Goal: Task Accomplishment & Management: Manage account settings

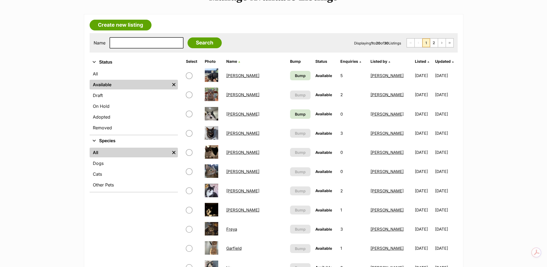
scroll to position [81, 0]
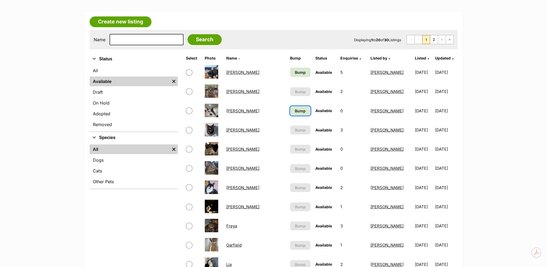
click at [290, 107] on link "Bump" at bounding box center [300, 110] width 20 height 9
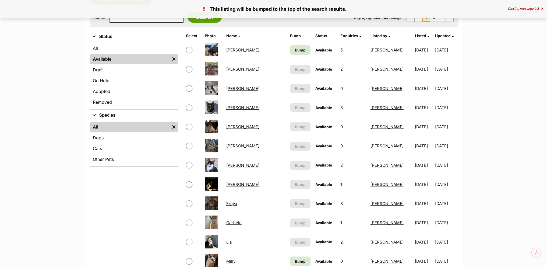
scroll to position [108, 0]
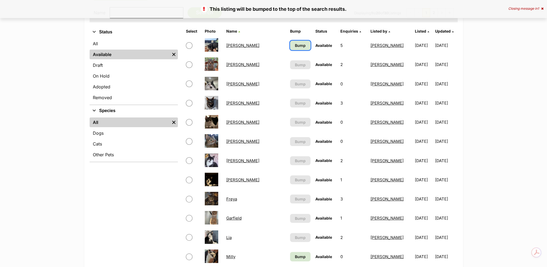
click at [295, 44] on span "Bump" at bounding box center [300, 46] width 11 height 6
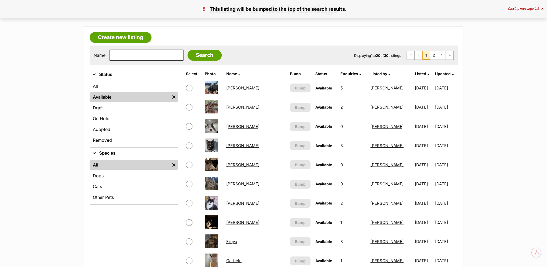
scroll to position [162, 0]
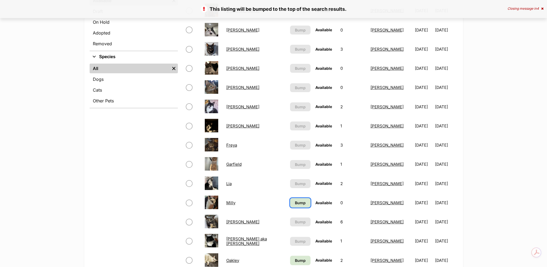
click at [290, 199] on link "Bump" at bounding box center [300, 202] width 20 height 9
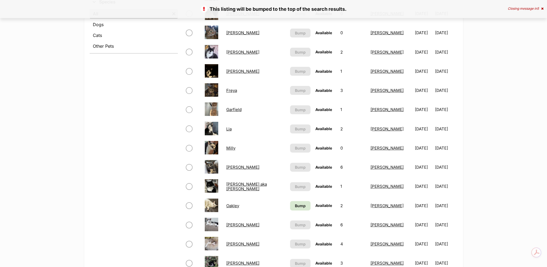
scroll to position [296, 0]
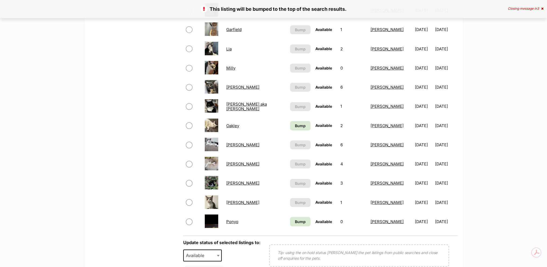
click at [188, 126] on input "checkbox" at bounding box center [189, 125] width 6 height 6
checkbox input "true"
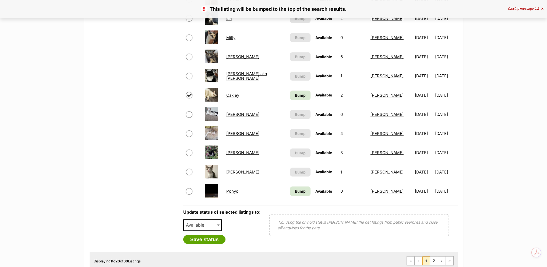
scroll to position [350, 0]
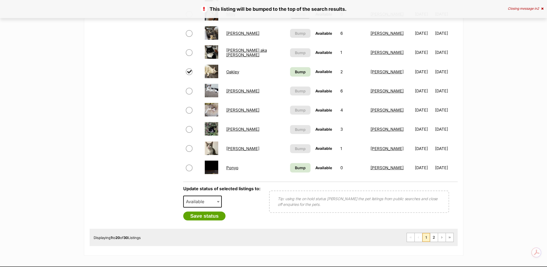
click at [203, 195] on span "Available" at bounding box center [202, 201] width 39 height 12
select select "on_hold"
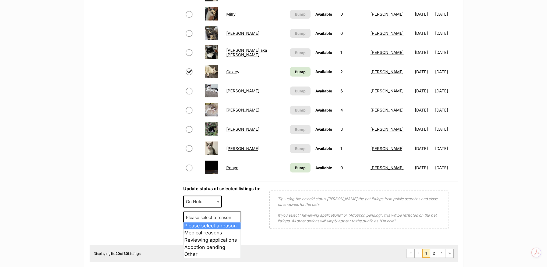
click at [210, 215] on span "Please select a reason" at bounding box center [210, 218] width 53 height 8
select select "reviewing_applications"
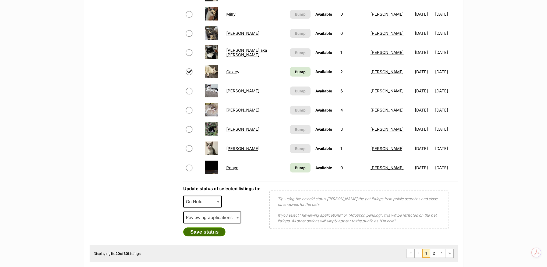
click at [212, 229] on button "Save status" at bounding box center [204, 231] width 43 height 9
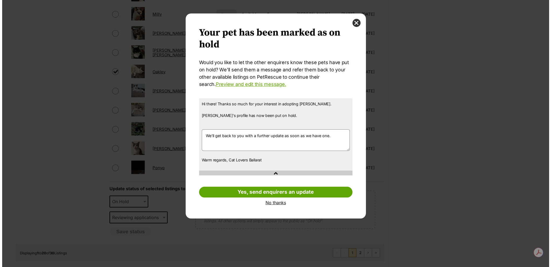
scroll to position [0, 0]
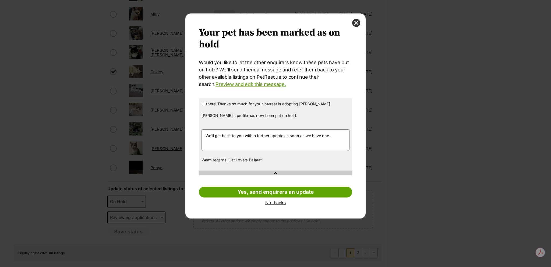
click at [275, 204] on link "No thanks" at bounding box center [275, 202] width 153 height 5
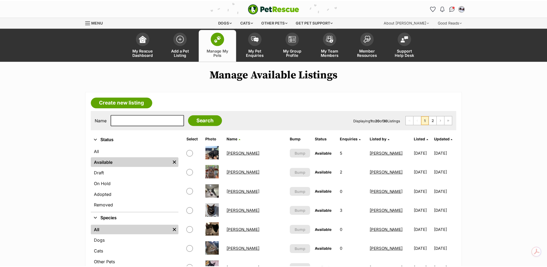
scroll to position [350, 0]
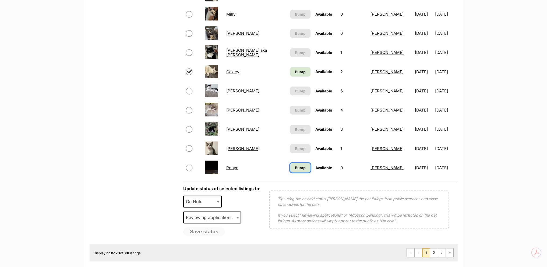
click at [290, 166] on link "Bump" at bounding box center [300, 167] width 20 height 9
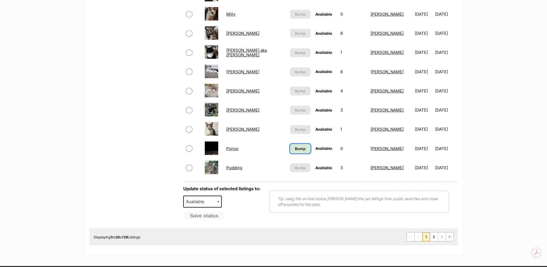
click at [295, 150] on span "Bump" at bounding box center [300, 149] width 11 height 6
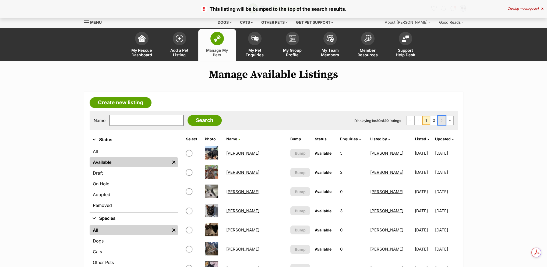
click at [440, 123] on link "Next Page" at bounding box center [442, 120] width 8 height 9
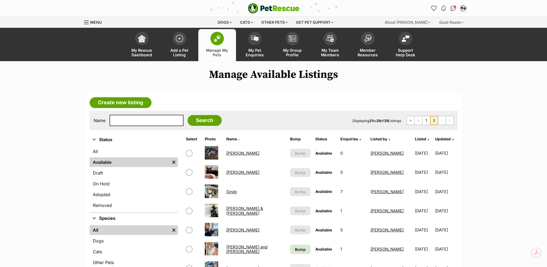
scroll to position [81, 0]
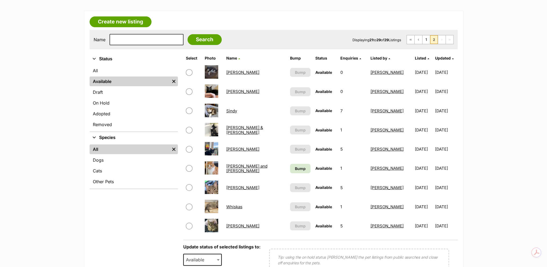
click at [191, 110] on input "checkbox" at bounding box center [189, 110] width 6 height 6
checkbox input "true"
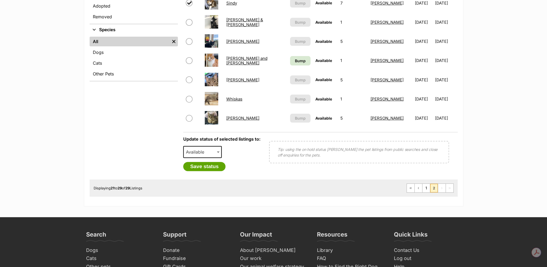
click at [215, 154] on span "Available" at bounding box center [202, 152] width 39 height 12
drag, startPoint x: 210, startPoint y: 176, endPoint x: 215, endPoint y: 162, distance: 14.5
select select "rehomed"
click at [215, 162] on button "Save status" at bounding box center [204, 166] width 43 height 9
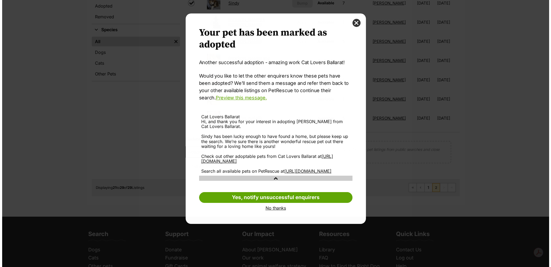
scroll to position [0, 0]
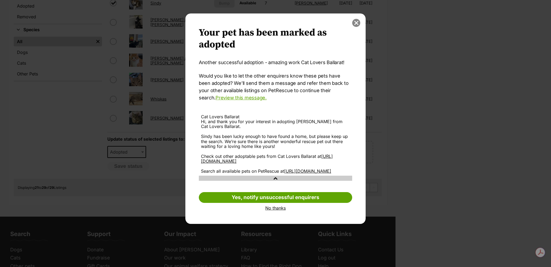
click at [356, 25] on button "close" at bounding box center [356, 23] width 8 height 8
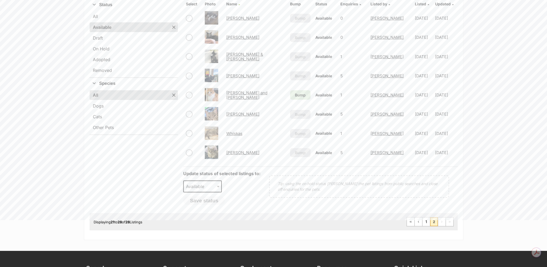
scroll to position [135, 0]
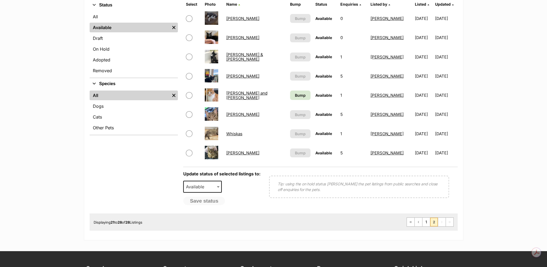
click at [148, 159] on div "Refine your search Status All Available Remove filter Draft On Hold Adopted Rem…" at bounding box center [134, 106] width 88 height 214
click at [189, 115] on input "checkbox" at bounding box center [189, 114] width 6 height 6
checkbox input "true"
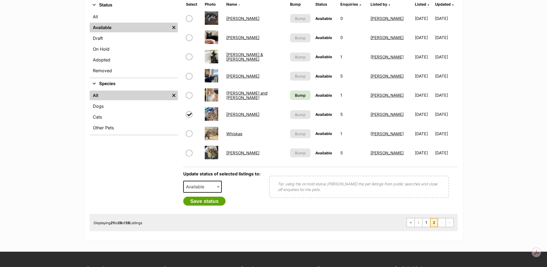
click at [198, 181] on span "Available" at bounding box center [202, 187] width 39 height 12
select select "on_hold"
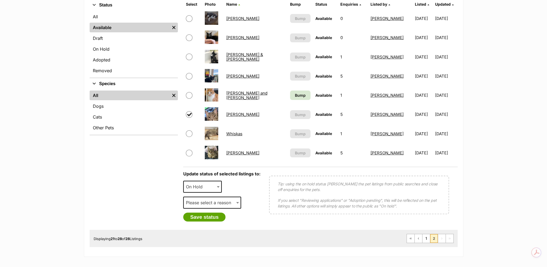
click at [200, 203] on span "Please select a reason" at bounding box center [210, 203] width 53 height 8
select select "medical"
click at [208, 219] on button "Save status" at bounding box center [204, 216] width 43 height 9
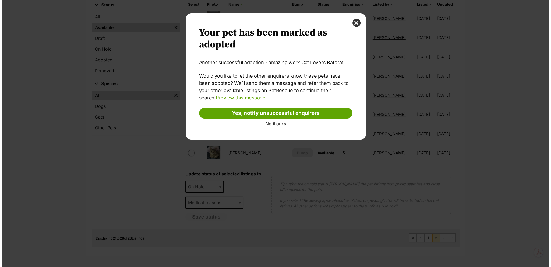
scroll to position [0, 0]
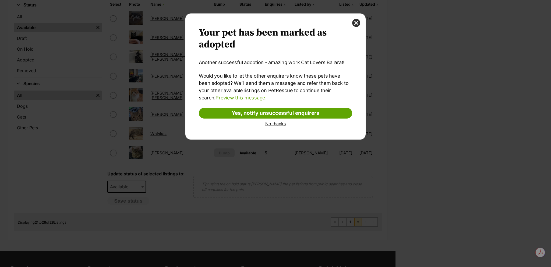
click at [269, 125] on link "No thanks" at bounding box center [275, 123] width 153 height 5
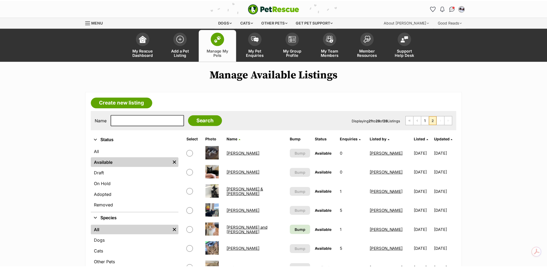
scroll to position [135, 0]
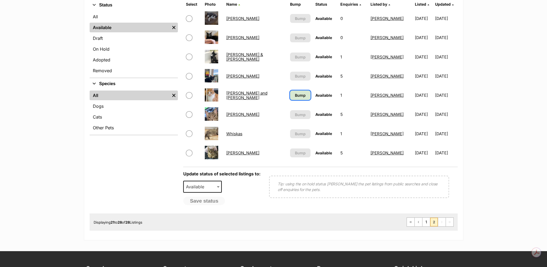
click at [295, 95] on span "Bump" at bounding box center [300, 95] width 11 height 6
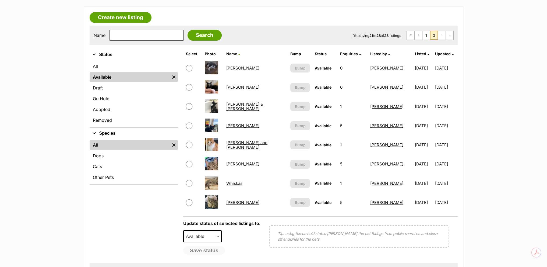
scroll to position [54, 0]
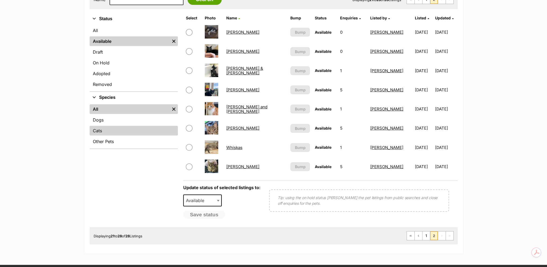
scroll to position [135, 0]
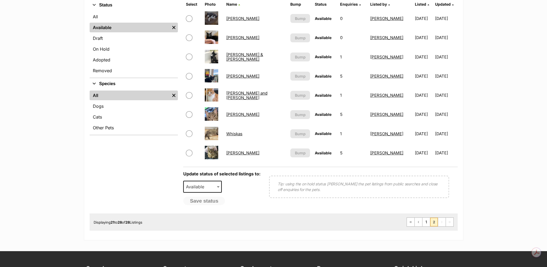
click at [188, 113] on input "checkbox" at bounding box center [189, 114] width 6 height 6
checkbox input "true"
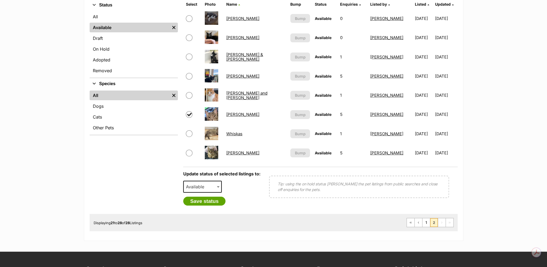
click at [205, 182] on span "Available" at bounding box center [202, 187] width 39 height 12
select select "on_hold"
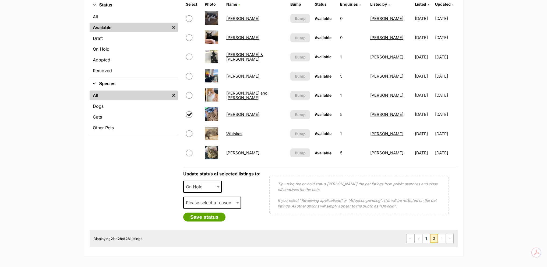
click at [198, 199] on span "Please select a reason" at bounding box center [210, 203] width 53 height 8
select select "medical"
click at [199, 218] on button "Save status" at bounding box center [204, 216] width 43 height 9
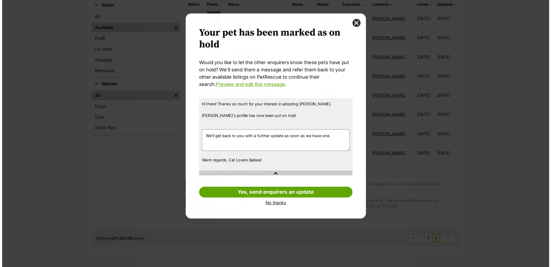
scroll to position [0, 0]
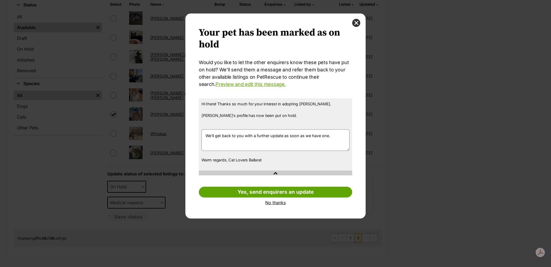
click at [275, 203] on link "No thanks" at bounding box center [275, 202] width 153 height 5
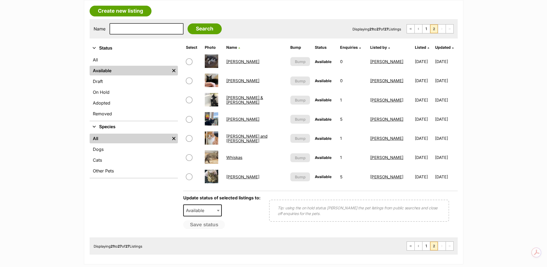
scroll to position [135, 0]
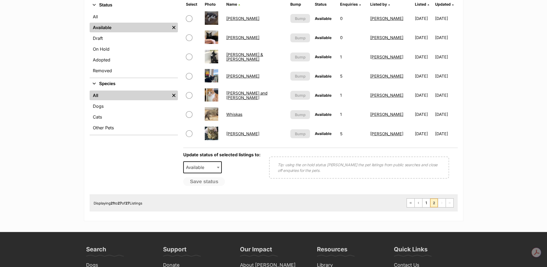
click at [432, 203] on span "2" at bounding box center [435, 202] width 8 height 9
click at [423, 205] on link "1" at bounding box center [427, 202] width 8 height 9
click at [126, 50] on link "On Hold" at bounding box center [134, 49] width 88 height 10
click at [111, 55] on link "Adopted" at bounding box center [134, 60] width 88 height 10
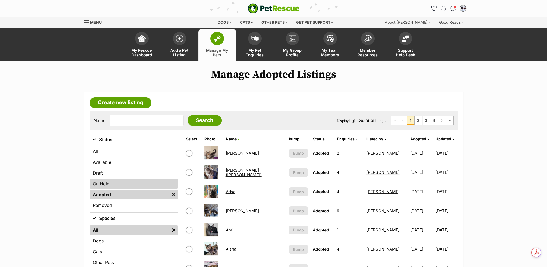
click at [99, 185] on link "On Hold" at bounding box center [134, 184] width 88 height 10
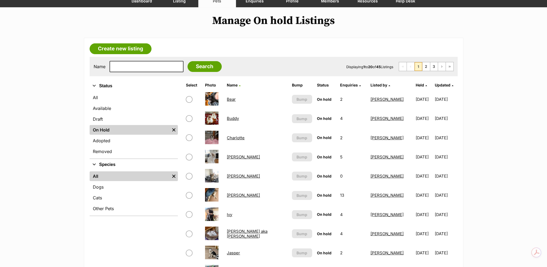
scroll to position [81, 0]
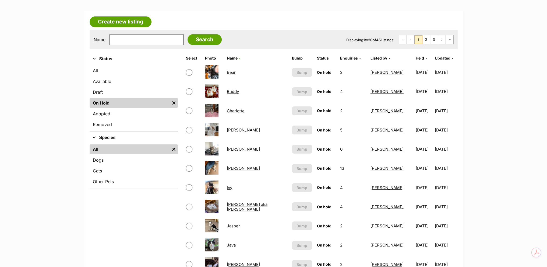
click at [188, 204] on input "checkbox" at bounding box center [189, 207] width 6 height 6
checkbox input "true"
click at [190, 184] on input "checkbox" at bounding box center [189, 187] width 6 height 6
checkbox input "true"
click at [189, 152] on td at bounding box center [193, 149] width 19 height 19
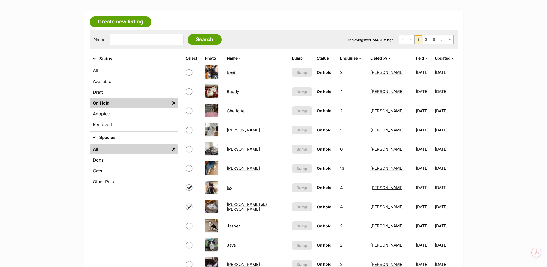
click at [190, 146] on input "checkbox" at bounding box center [189, 149] width 6 height 6
checkbox input "true"
click at [190, 128] on input "checkbox" at bounding box center [189, 130] width 6 height 6
click at [190, 130] on input "checkbox" at bounding box center [189, 130] width 6 height 6
checkbox input "false"
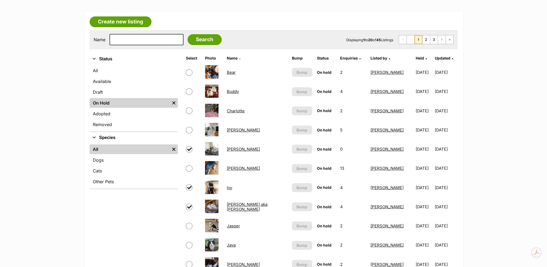
click at [190, 110] on input "checkbox" at bounding box center [189, 110] width 6 height 6
checkbox input "true"
click at [193, 87] on td at bounding box center [193, 91] width 19 height 19
click at [190, 73] on input "checkbox" at bounding box center [189, 72] width 6 height 6
checkbox input "true"
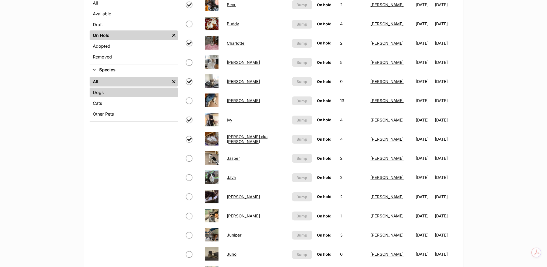
scroll to position [162, 0]
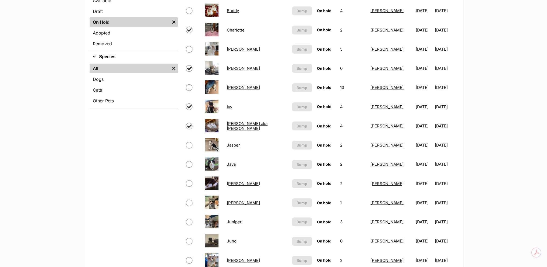
click at [190, 145] on input "checkbox" at bounding box center [189, 145] width 6 height 6
checkbox input "true"
click at [186, 164] on input "checkbox" at bounding box center [189, 164] width 6 height 6
checkbox input "true"
drag, startPoint x: 190, startPoint y: 182, endPoint x: 189, endPoint y: 197, distance: 15.6
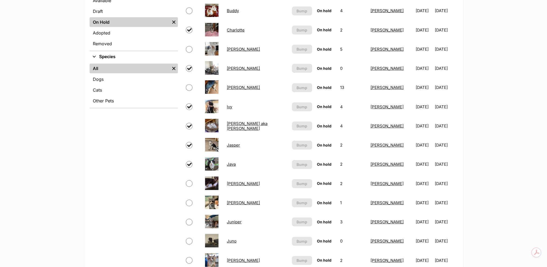
click at [190, 182] on input "checkbox" at bounding box center [189, 183] width 6 height 6
checkbox input "true"
click at [190, 202] on input "checkbox" at bounding box center [189, 203] width 6 height 6
checkbox input "true"
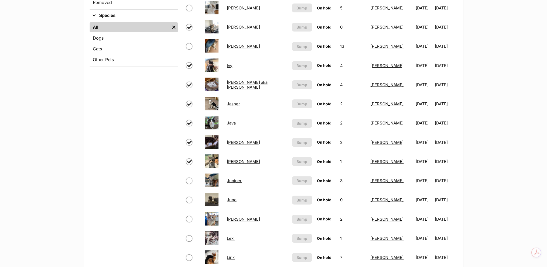
scroll to position [242, 0]
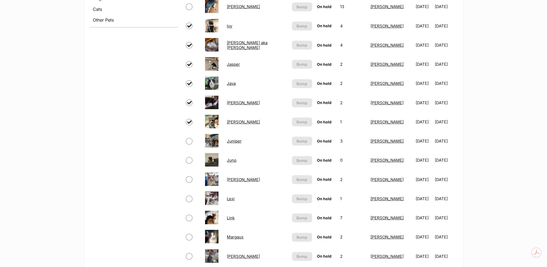
click at [191, 157] on input "checkbox" at bounding box center [189, 160] width 6 height 6
checkbox input "true"
click at [190, 142] on input "checkbox" at bounding box center [189, 141] width 6 height 6
checkbox input "true"
click at [186, 177] on td at bounding box center [193, 179] width 19 height 19
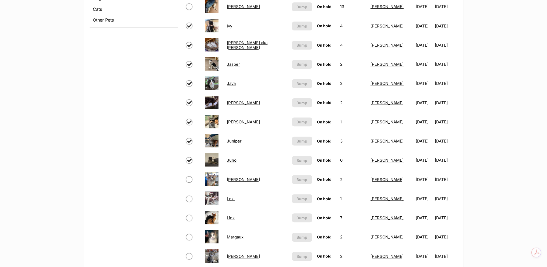
drag, startPoint x: 188, startPoint y: 177, endPoint x: 188, endPoint y: 183, distance: 5.9
click at [188, 179] on input "checkbox" at bounding box center [189, 179] width 6 height 6
checkbox input "true"
click at [188, 198] on input "checkbox" at bounding box center [189, 198] width 6 height 6
checkbox input "true"
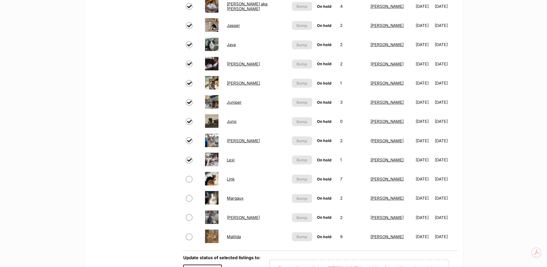
scroll to position [323, 0]
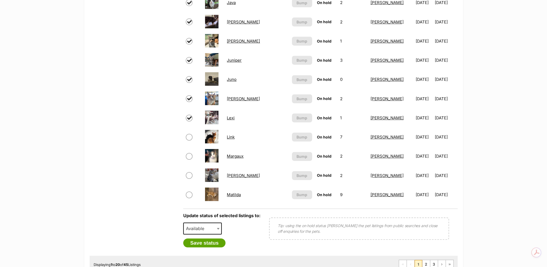
click at [190, 142] on td at bounding box center [193, 137] width 19 height 19
drag, startPoint x: 190, startPoint y: 135, endPoint x: 187, endPoint y: 155, distance: 19.5
click at [190, 137] on input "checkbox" at bounding box center [189, 137] width 6 height 6
checkbox input "true"
click at [188, 159] on span at bounding box center [193, 156] width 14 height 6
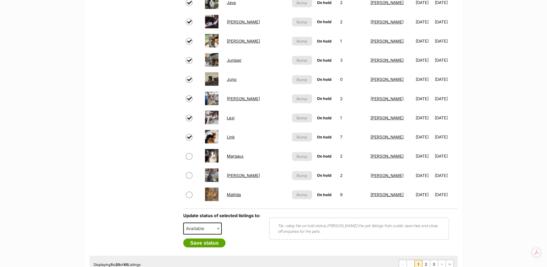
drag, startPoint x: 188, startPoint y: 176, endPoint x: 189, endPoint y: 185, distance: 9.5
click at [188, 175] on input "checkbox" at bounding box center [189, 175] width 6 height 6
checkbox input "true"
click at [186, 196] on span at bounding box center [193, 194] width 14 height 6
click at [187, 192] on input "checkbox" at bounding box center [189, 194] width 6 height 6
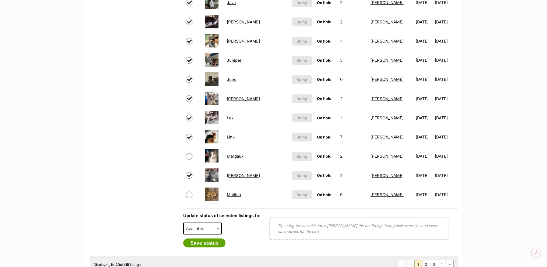
checkbox input "true"
click at [190, 155] on input "checkbox" at bounding box center [189, 156] width 6 height 6
checkbox input "true"
click at [195, 229] on span "Available" at bounding box center [197, 229] width 26 height 8
select select "rehomed"
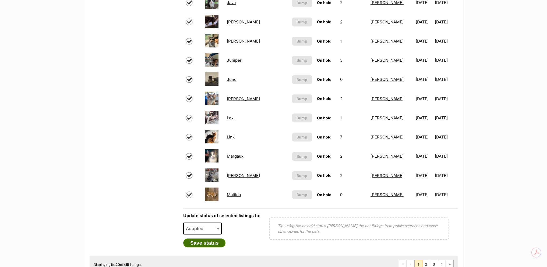
click at [206, 244] on button "Save status" at bounding box center [204, 242] width 43 height 9
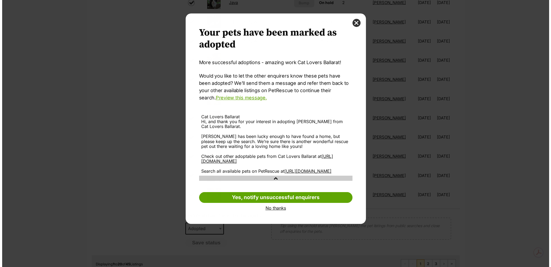
scroll to position [0, 0]
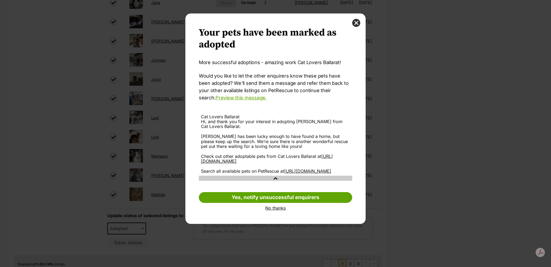
click at [282, 210] on link "No thanks" at bounding box center [275, 207] width 153 height 5
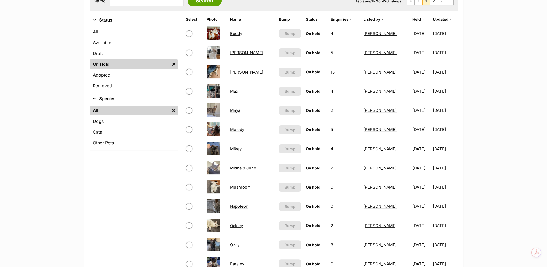
scroll to position [108, 0]
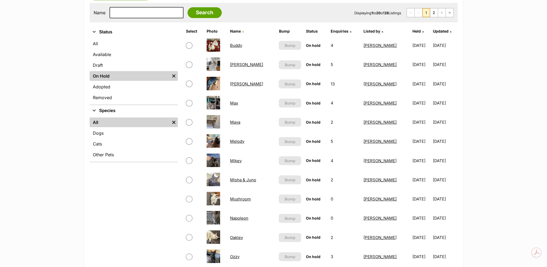
drag, startPoint x: 190, startPoint y: 103, endPoint x: 186, endPoint y: 122, distance: 19.3
click at [190, 103] on input "checkbox" at bounding box center [189, 103] width 6 height 6
checkbox input "true"
click at [190, 139] on input "checkbox" at bounding box center [189, 141] width 6 height 6
checkbox input "true"
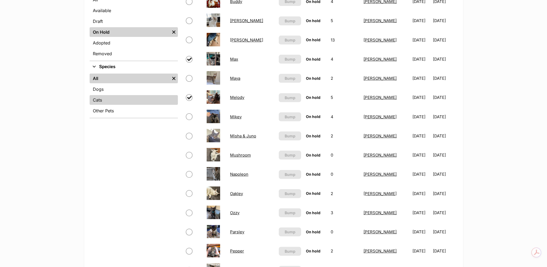
scroll to position [215, 0]
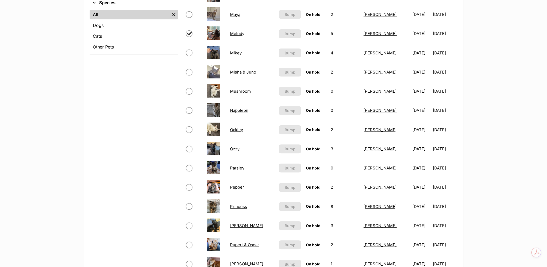
click at [188, 54] on input "checkbox" at bounding box center [189, 53] width 6 height 6
checkbox input "true"
click at [189, 69] on input "checkbox" at bounding box center [189, 72] width 6 height 6
checkbox input "true"
click at [188, 92] on input "checkbox" at bounding box center [189, 91] width 6 height 6
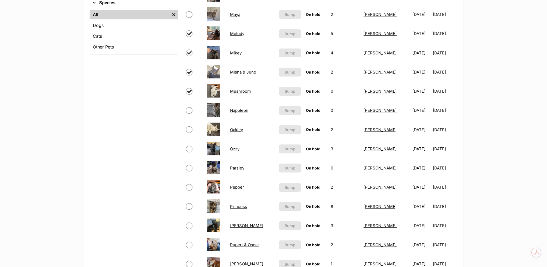
checkbox input "true"
click at [190, 114] on td at bounding box center [194, 110] width 20 height 19
click at [189, 108] on input "checkbox" at bounding box center [189, 110] width 6 height 6
checkbox input "true"
click at [191, 146] on input "checkbox" at bounding box center [189, 149] width 6 height 6
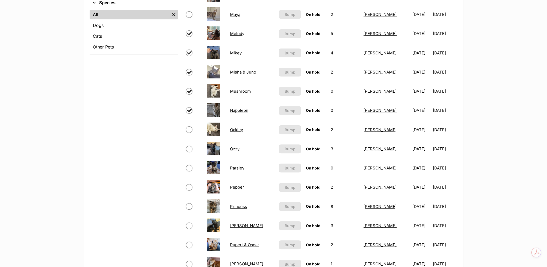
checkbox input "true"
click at [188, 163] on td at bounding box center [194, 168] width 20 height 19
click at [188, 169] on input "checkbox" at bounding box center [189, 168] width 6 height 6
checkbox input "true"
click at [190, 185] on input "checkbox" at bounding box center [189, 187] width 6 height 6
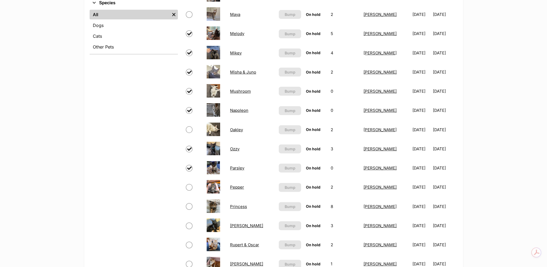
checkbox input "true"
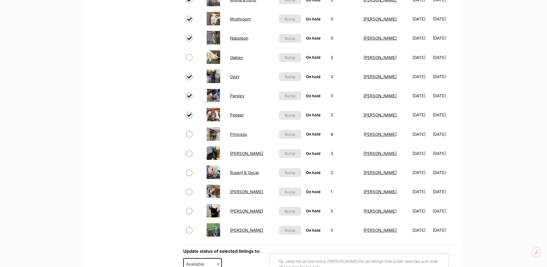
scroll to position [296, 0]
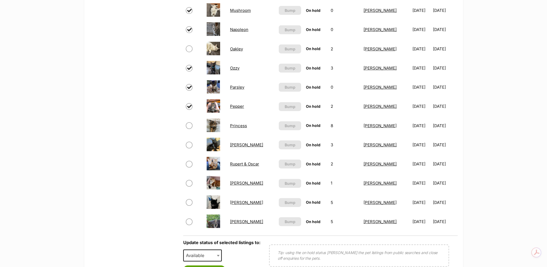
click at [189, 127] on input "checkbox" at bounding box center [189, 125] width 6 height 6
checkbox input "true"
click at [190, 143] on input "checkbox" at bounding box center [189, 145] width 6 height 6
checkbox input "true"
drag, startPoint x: 188, startPoint y: 165, endPoint x: 187, endPoint y: 180, distance: 15.9
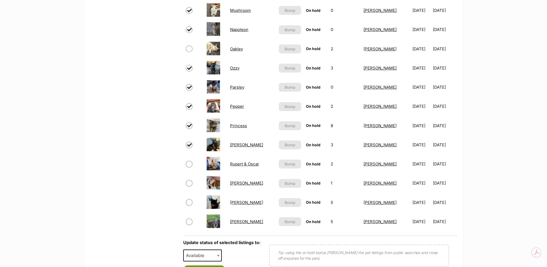
click at [188, 165] on input "checkbox" at bounding box center [189, 164] width 6 height 6
checkbox input "true"
click at [187, 187] on td at bounding box center [194, 183] width 20 height 19
click at [188, 184] on input "checkbox" at bounding box center [189, 183] width 6 height 6
checkbox input "true"
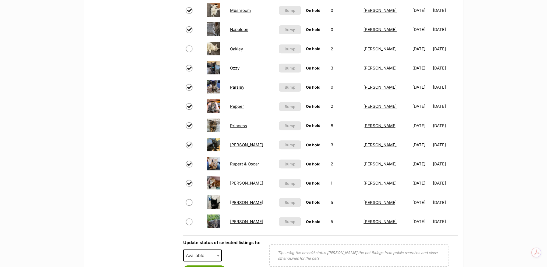
click at [187, 197] on td at bounding box center [194, 202] width 20 height 19
drag, startPoint x: 190, startPoint y: 200, endPoint x: 188, endPoint y: 212, distance: 12.5
click at [190, 200] on input "checkbox" at bounding box center [189, 202] width 6 height 6
checkbox input "true"
click at [188, 220] on input "checkbox" at bounding box center [189, 221] width 6 height 6
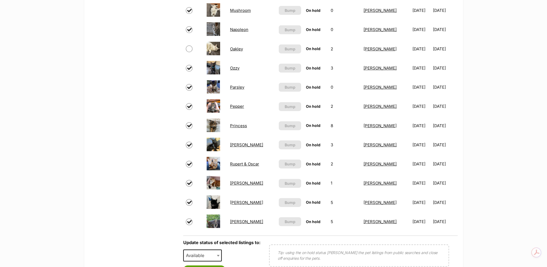
click at [188, 220] on input "checkbox" at bounding box center [189, 221] width 6 height 6
checkbox input "false"
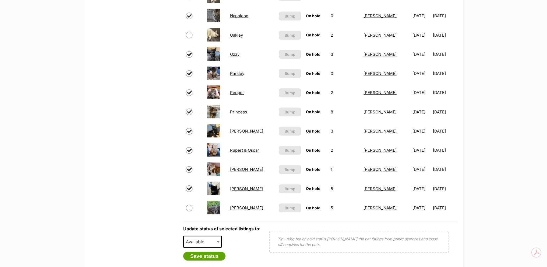
scroll to position [323, 0]
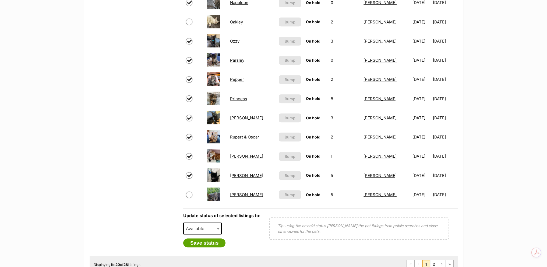
click at [207, 228] on span "Available" at bounding box center [197, 229] width 26 height 8
click at [191, 256] on div "Displaying 1 to 20 of 28 Listings First Page Previous Page 1 2 Next Page Last P…" at bounding box center [274, 264] width 368 height 17
click at [208, 225] on span "Removed" at bounding box center [197, 229] width 27 height 8
select select "rehomed"
click at [204, 239] on button "Save status" at bounding box center [204, 242] width 43 height 9
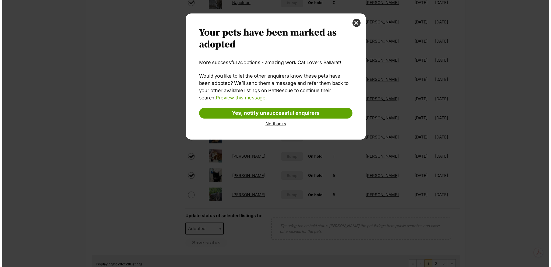
scroll to position [0, 0]
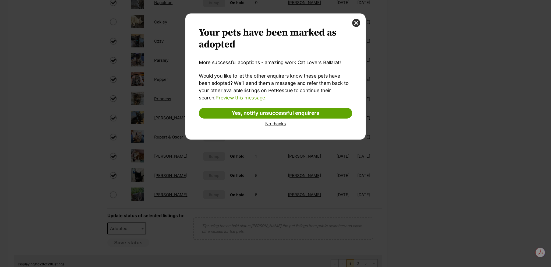
click at [274, 125] on link "No thanks" at bounding box center [275, 123] width 153 height 5
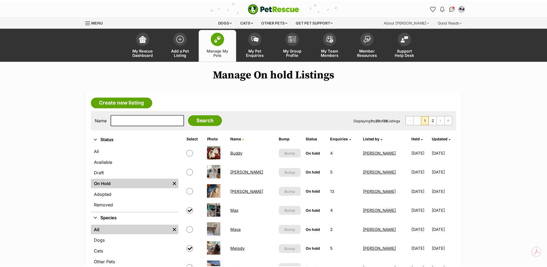
scroll to position [323, 0]
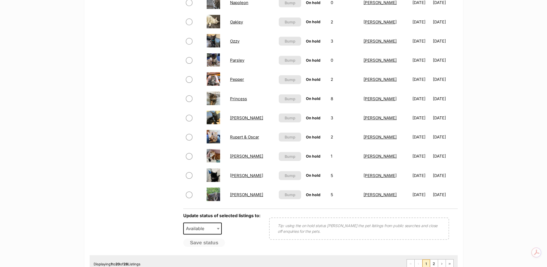
click at [187, 176] on input "checkbox" at bounding box center [189, 175] width 6 height 6
checkbox input "true"
click at [193, 118] on span at bounding box center [194, 118] width 16 height 6
click at [191, 119] on input "checkbox" at bounding box center [189, 118] width 6 height 6
checkbox input "true"
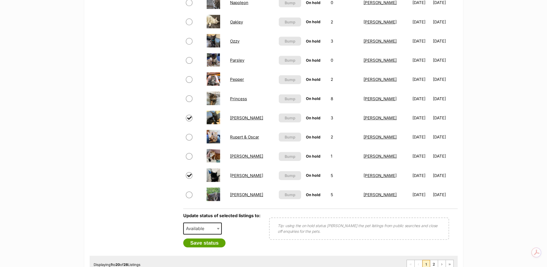
click at [187, 95] on input "checkbox" at bounding box center [189, 98] width 6 height 6
checkbox input "true"
click at [188, 79] on input "checkbox" at bounding box center [189, 79] width 6 height 6
checkbox input "true"
click at [190, 59] on input "checkbox" at bounding box center [189, 60] width 6 height 6
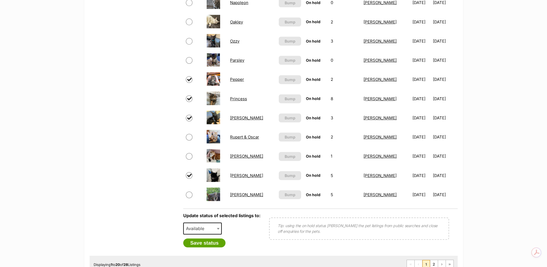
checkbox input "true"
click at [186, 38] on span at bounding box center [194, 41] width 16 height 6
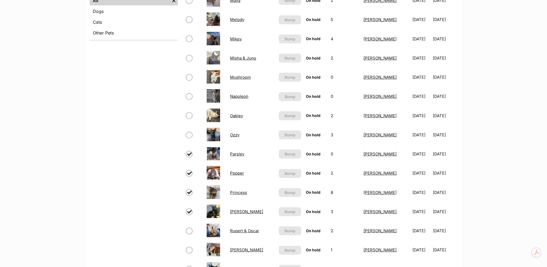
scroll to position [215, 0]
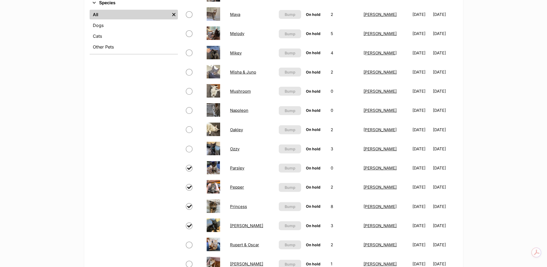
click at [193, 146] on span at bounding box center [194, 149] width 16 height 6
click at [188, 147] on input "checkbox" at bounding box center [189, 149] width 6 height 6
checkbox input "true"
click at [191, 89] on input "checkbox" at bounding box center [189, 91] width 6 height 6
checkbox input "true"
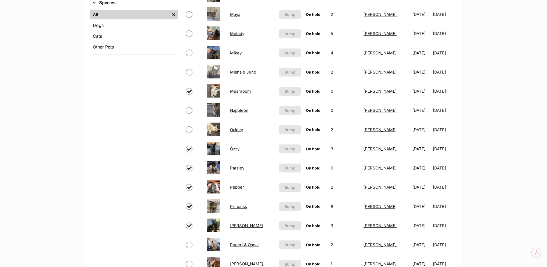
click at [189, 107] on input "checkbox" at bounding box center [189, 110] width 6 height 6
checkbox input "true"
click at [190, 72] on input "checkbox" at bounding box center [189, 72] width 6 height 6
checkbox input "true"
click at [185, 51] on td at bounding box center [194, 53] width 20 height 19
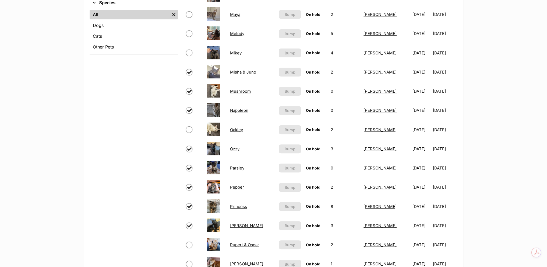
click at [188, 51] on input "checkbox" at bounding box center [189, 53] width 6 height 6
checkbox input "true"
click at [188, 35] on input "checkbox" at bounding box center [189, 33] width 6 height 6
checkbox input "true"
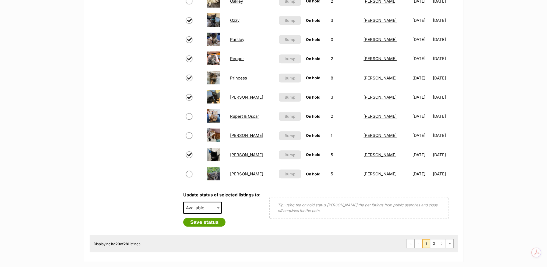
scroll to position [350, 0]
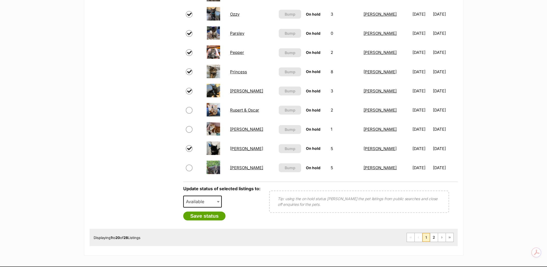
click at [221, 198] on span "Available" at bounding box center [202, 201] width 39 height 12
select select "rehomed"
click at [204, 214] on button "Save status" at bounding box center [204, 215] width 43 height 9
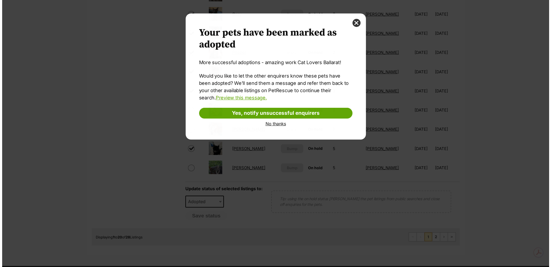
scroll to position [0, 0]
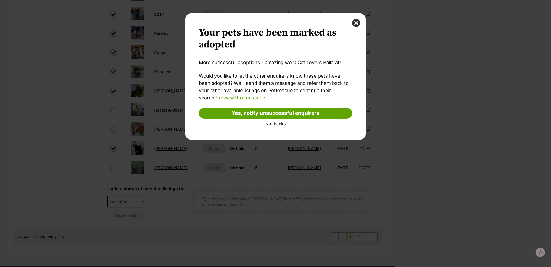
click at [270, 121] on link "No thanks" at bounding box center [275, 123] width 153 height 5
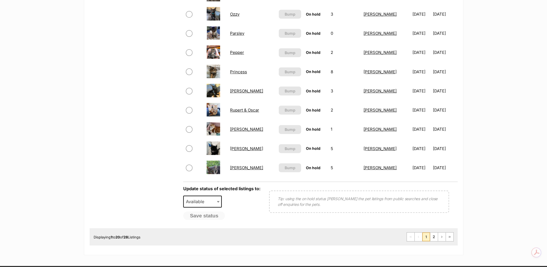
scroll to position [215, 0]
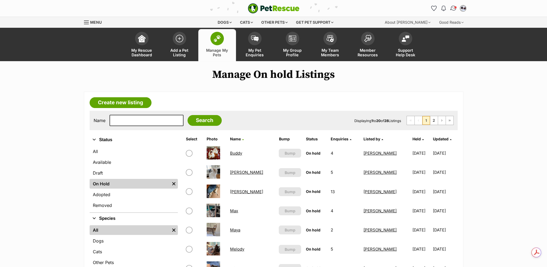
click at [454, 11] on img "Conversations" at bounding box center [453, 8] width 7 height 7
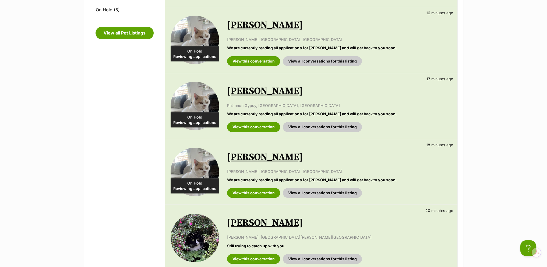
scroll to position [296, 0]
